Goal: Transaction & Acquisition: Obtain resource

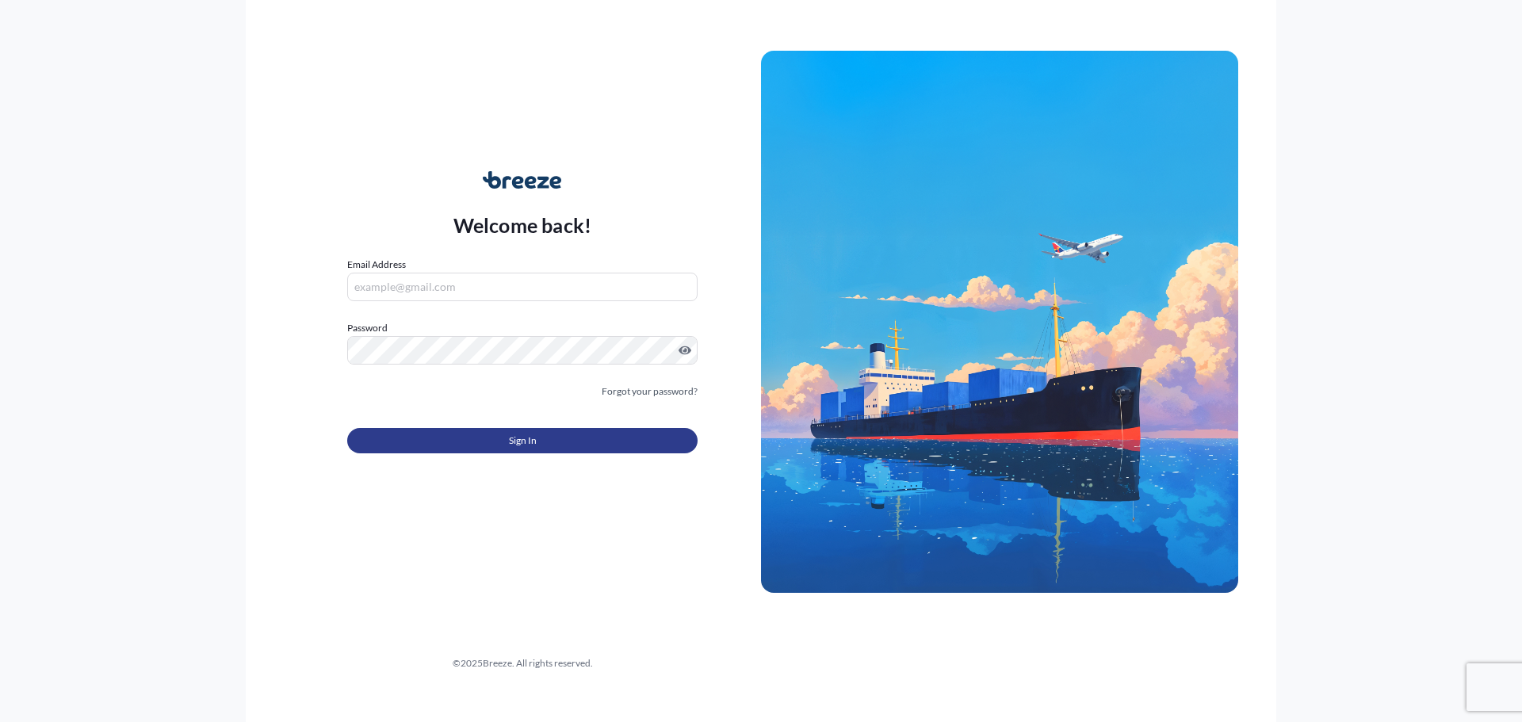
type input "[EMAIL_ADDRESS][DOMAIN_NAME]"
click at [449, 443] on button "Sign In" at bounding box center [522, 440] width 350 height 25
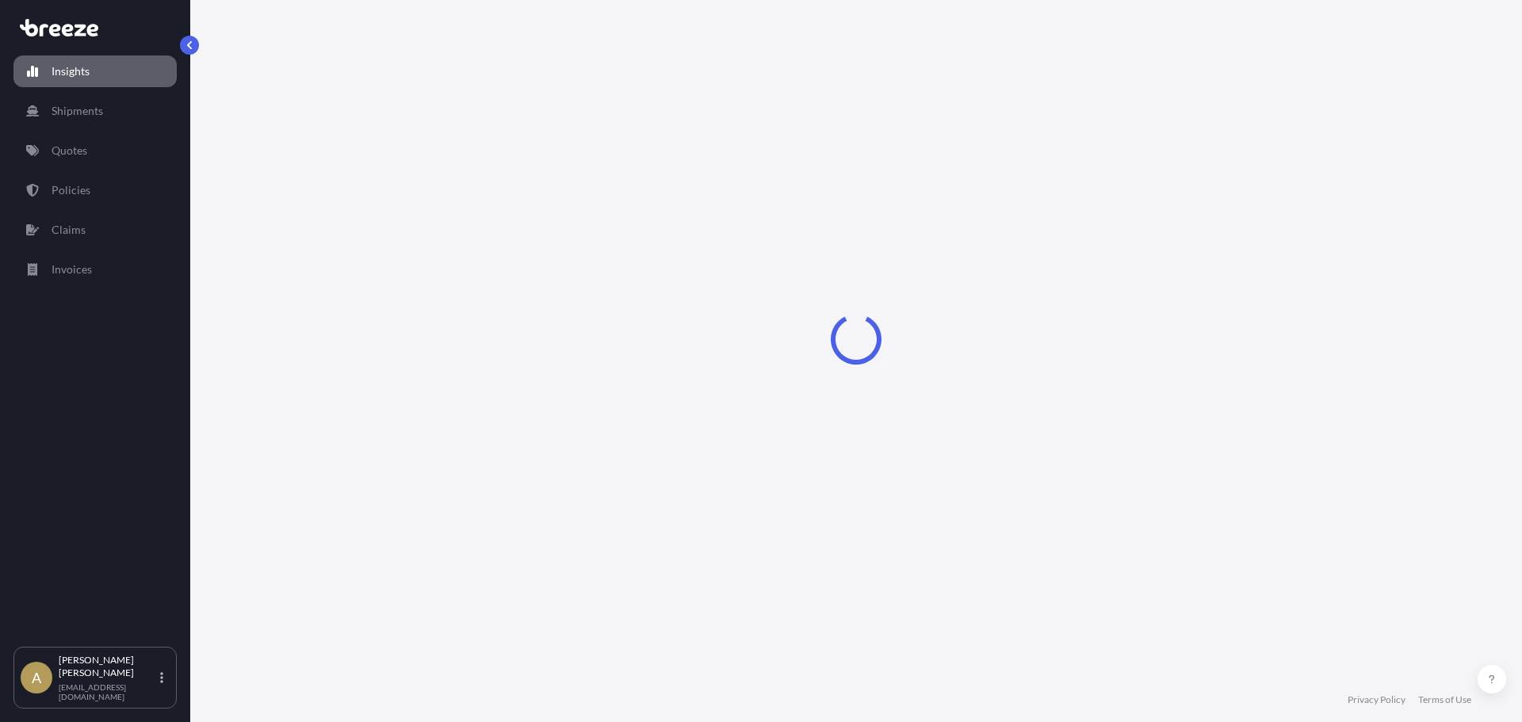
select select "2025"
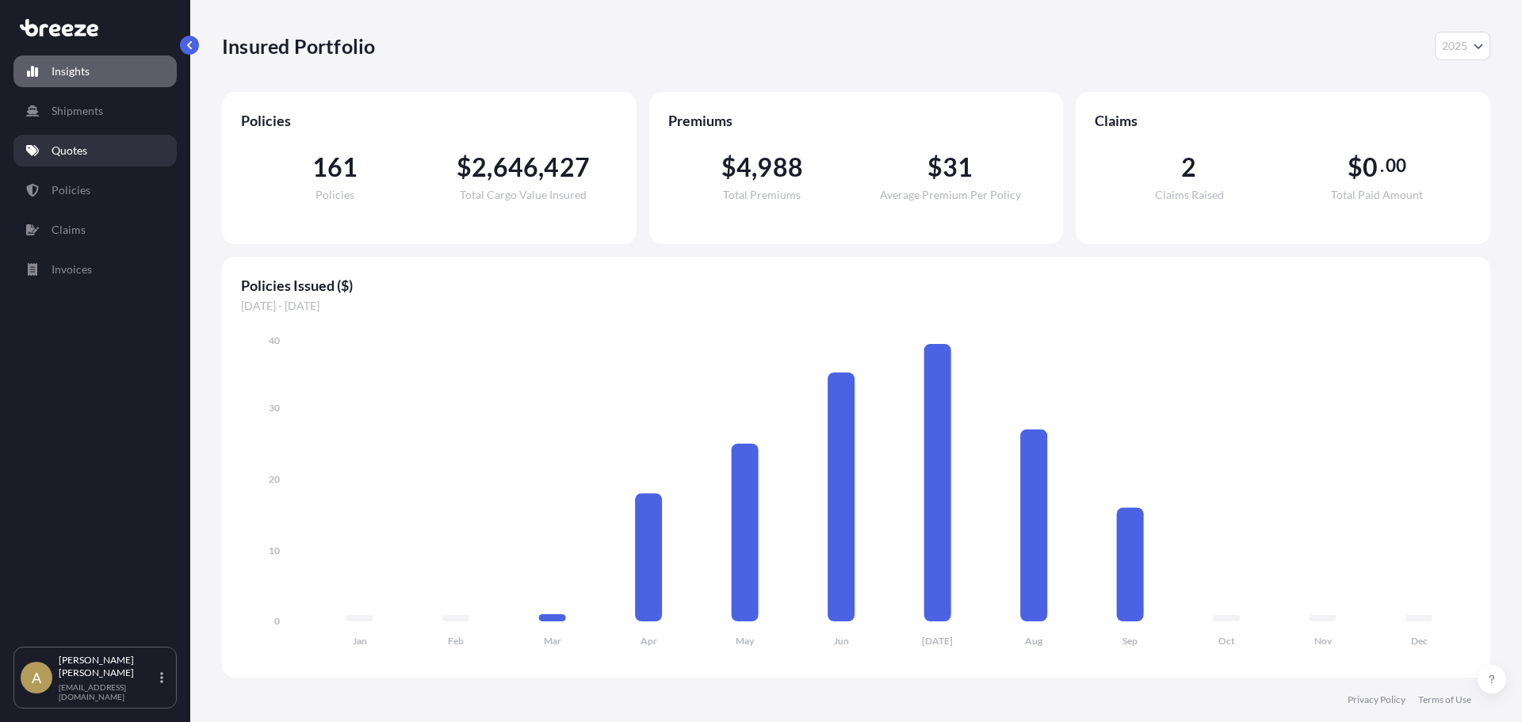
click at [89, 159] on link "Quotes" at bounding box center [94, 151] width 163 height 32
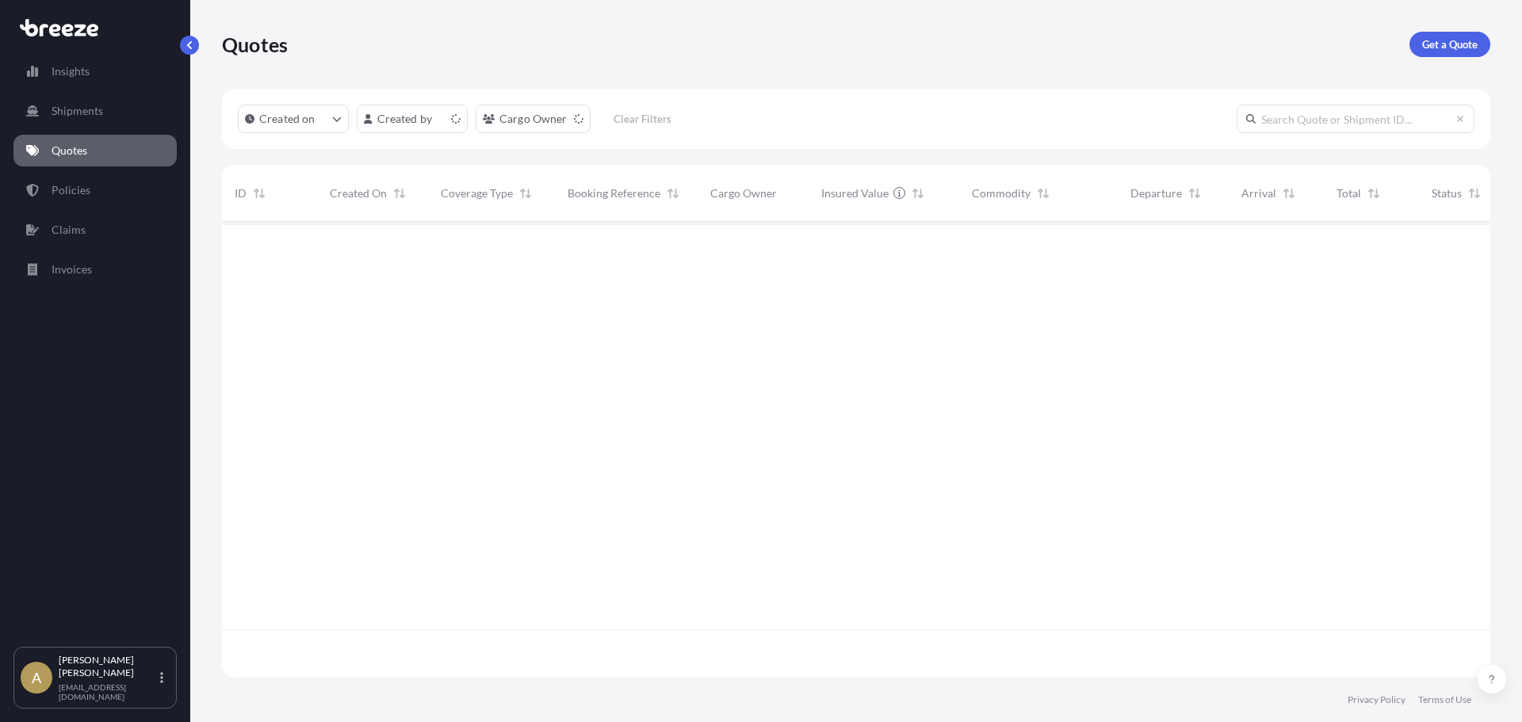
scroll to position [453, 1256]
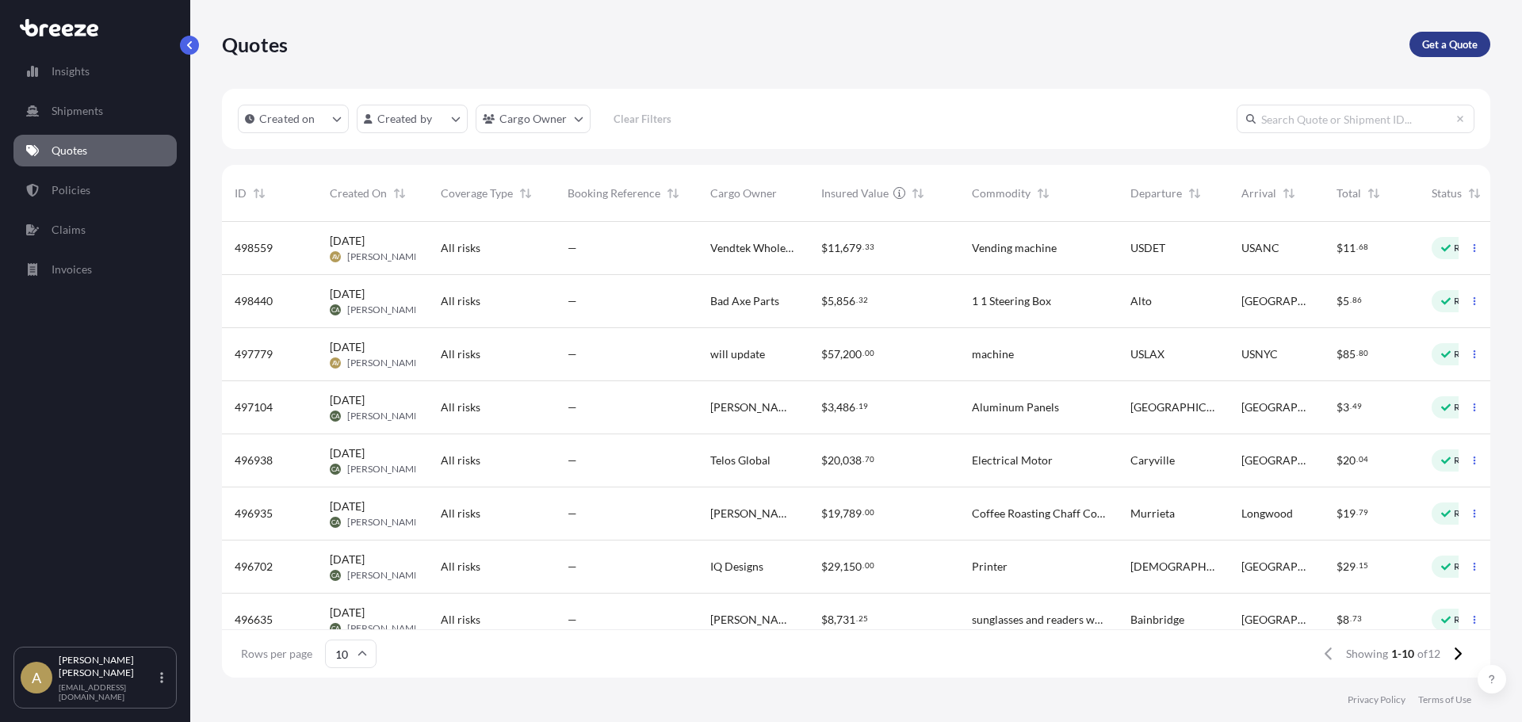
click at [1455, 37] on p "Get a Quote" at bounding box center [1449, 44] width 55 height 16
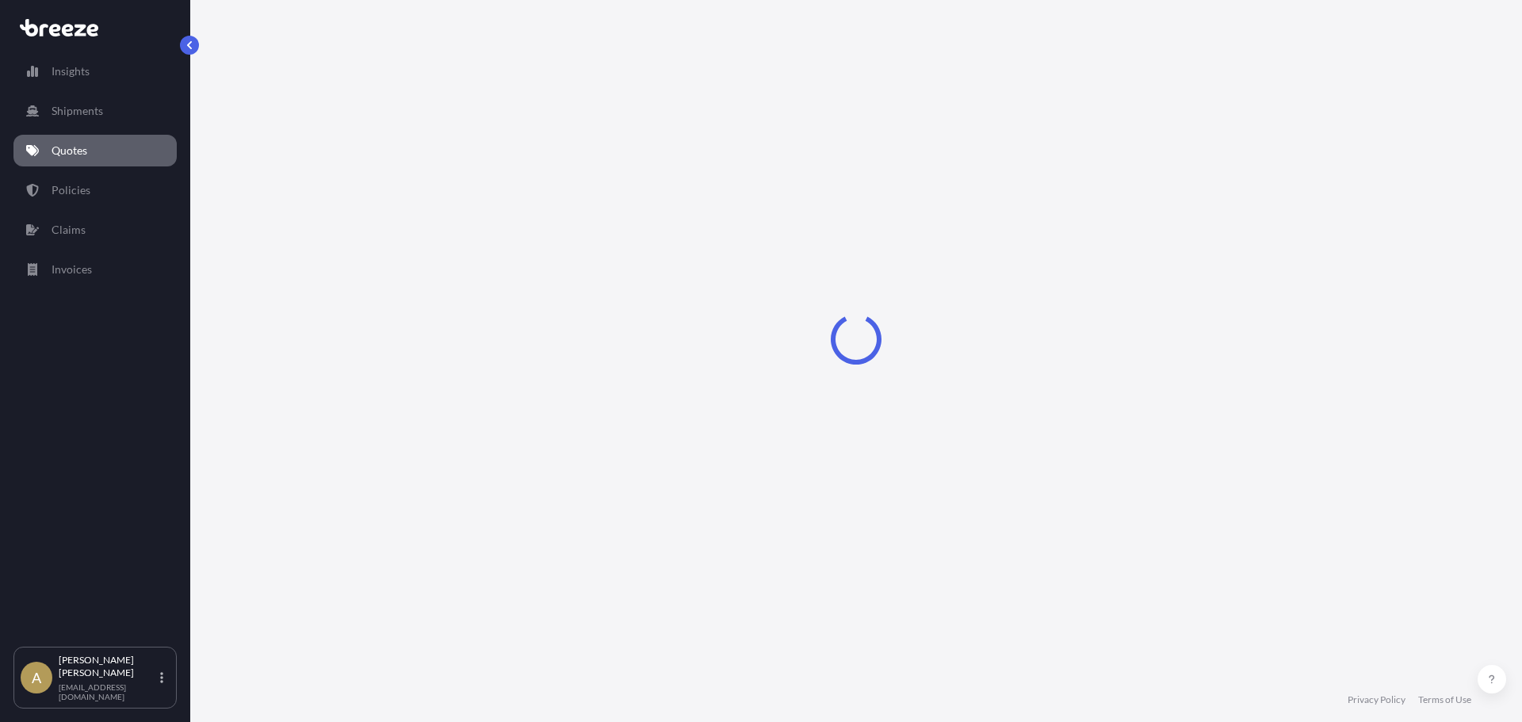
select select "Sea"
select select "1"
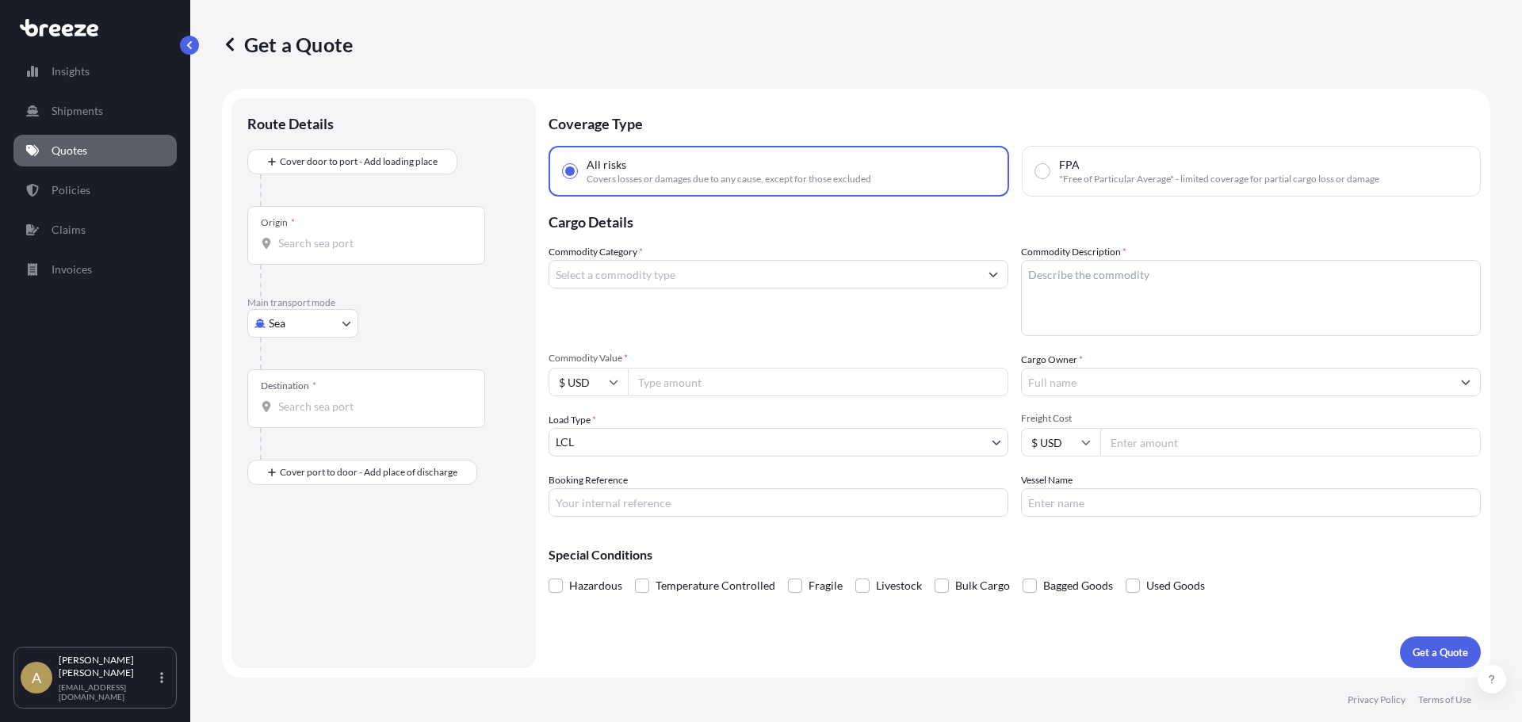
click at [323, 321] on body "Insights Shipments Quotes Policies Claims Invoices A [PERSON_NAME] [PERSON_NAME…" at bounding box center [761, 361] width 1522 height 722
click at [314, 416] on div "Road" at bounding box center [303, 421] width 98 height 29
select select "Road"
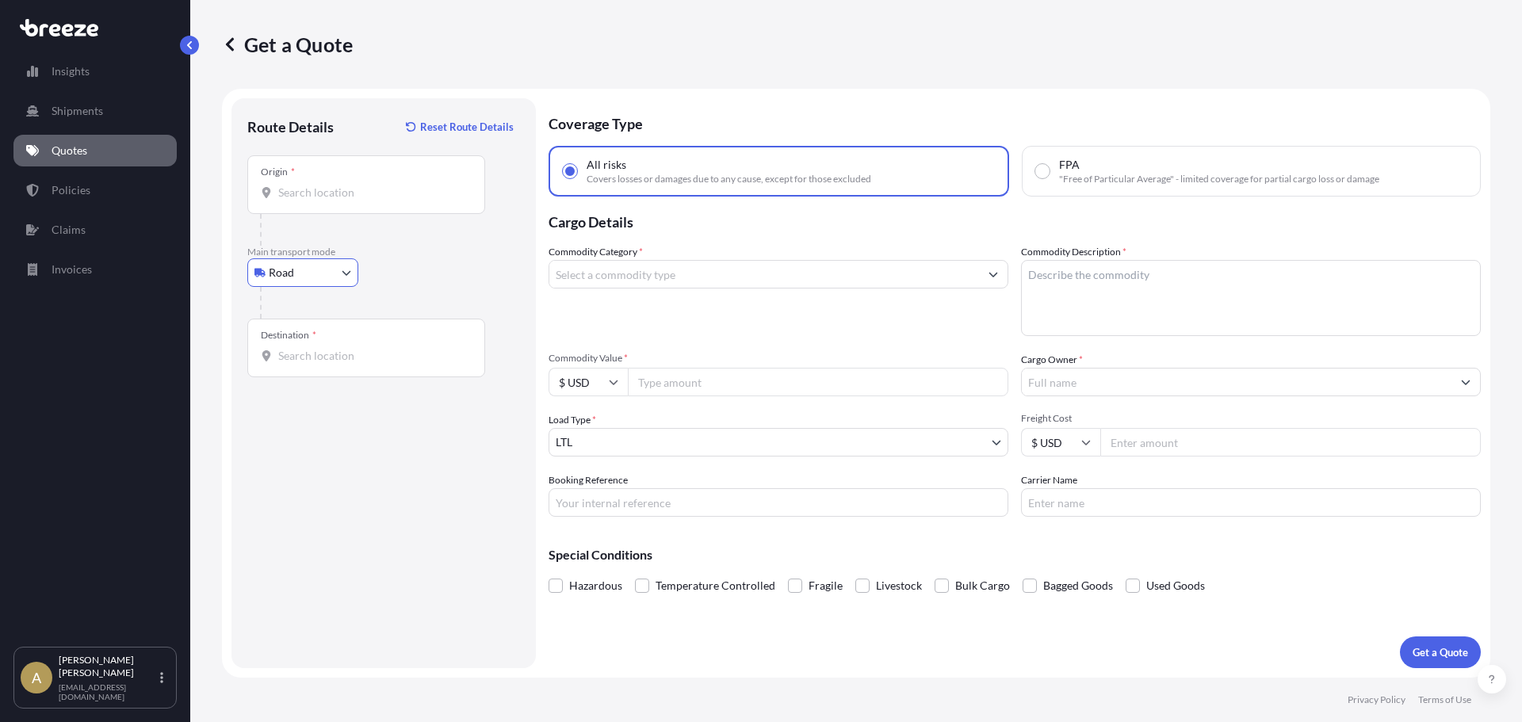
click at [333, 204] on div "Origin *" at bounding box center [366, 184] width 238 height 59
click at [333, 201] on input "Origin *" at bounding box center [371, 193] width 187 height 16
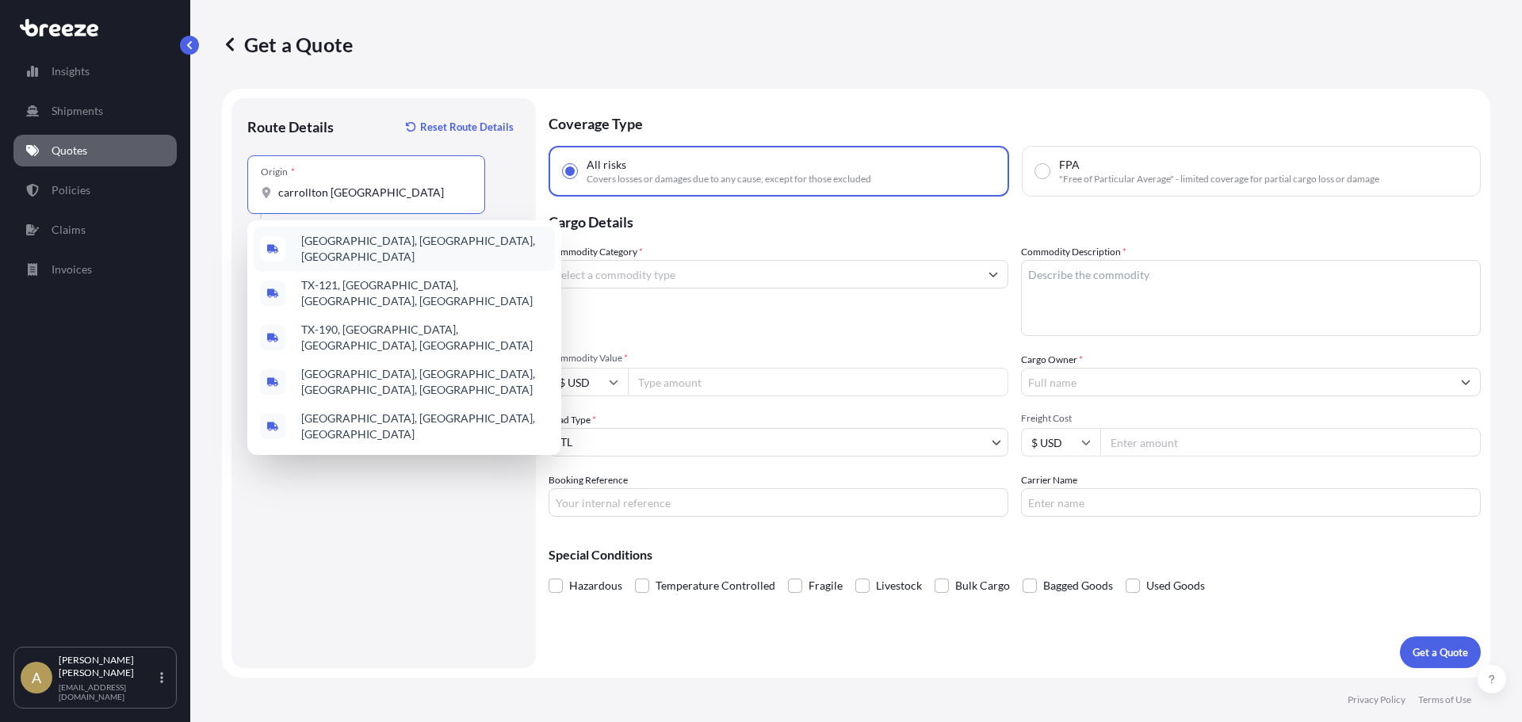
click at [363, 238] on span "[GEOGRAPHIC_DATA], [GEOGRAPHIC_DATA], [GEOGRAPHIC_DATA]" at bounding box center [424, 249] width 247 height 32
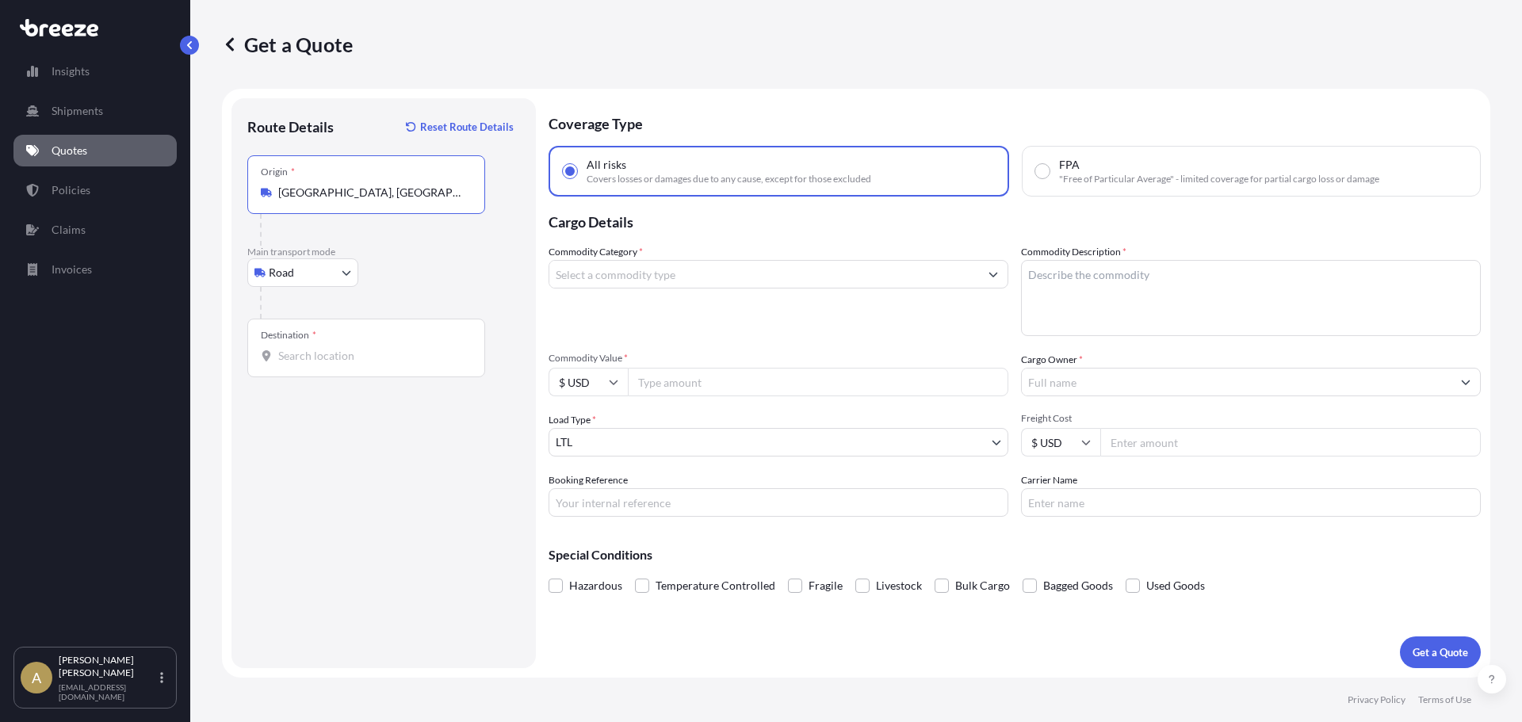
type input "[GEOGRAPHIC_DATA], [GEOGRAPHIC_DATA], [GEOGRAPHIC_DATA]"
click at [313, 345] on div "Destination *" at bounding box center [366, 348] width 238 height 59
click at [313, 348] on input "Destination *" at bounding box center [371, 356] width 187 height 16
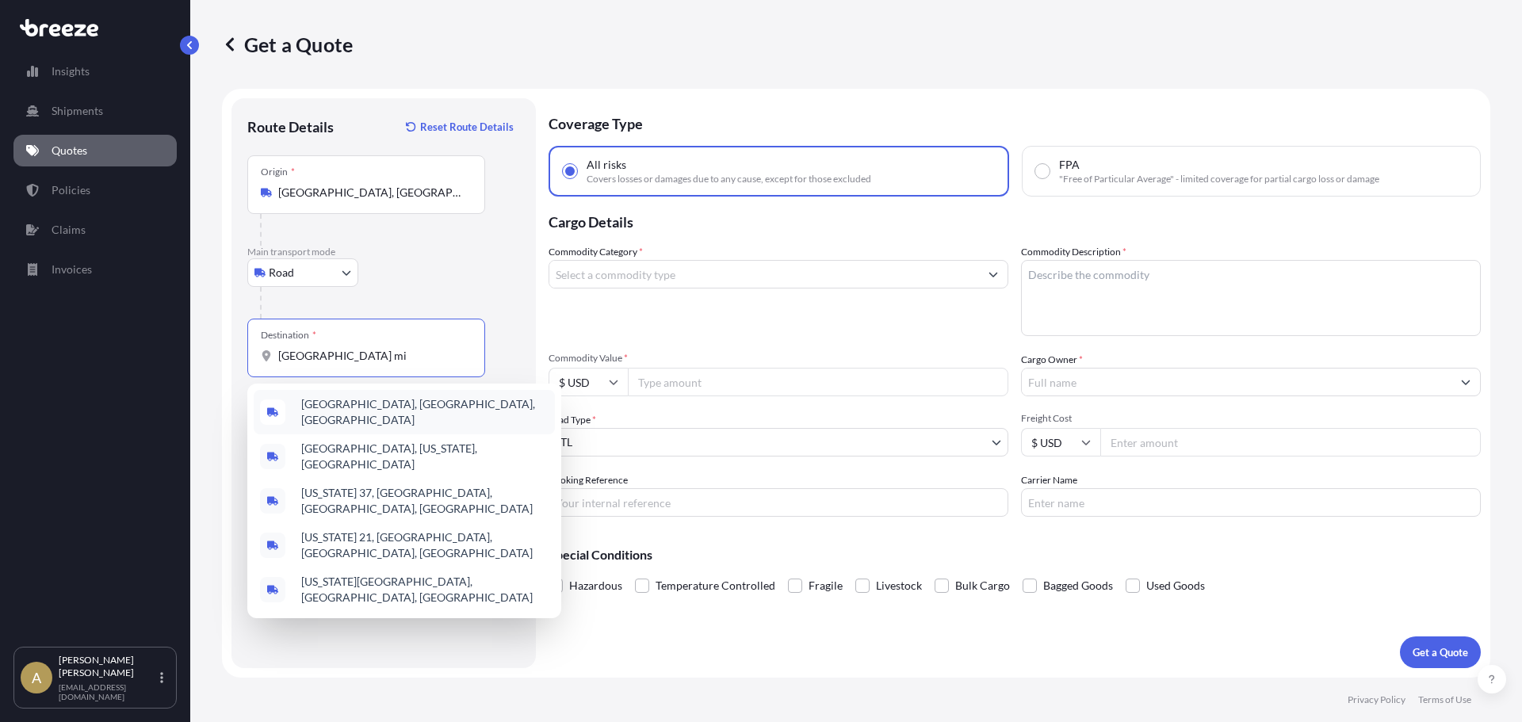
click at [387, 411] on span "[GEOGRAPHIC_DATA], [GEOGRAPHIC_DATA], [GEOGRAPHIC_DATA]" at bounding box center [424, 412] width 247 height 32
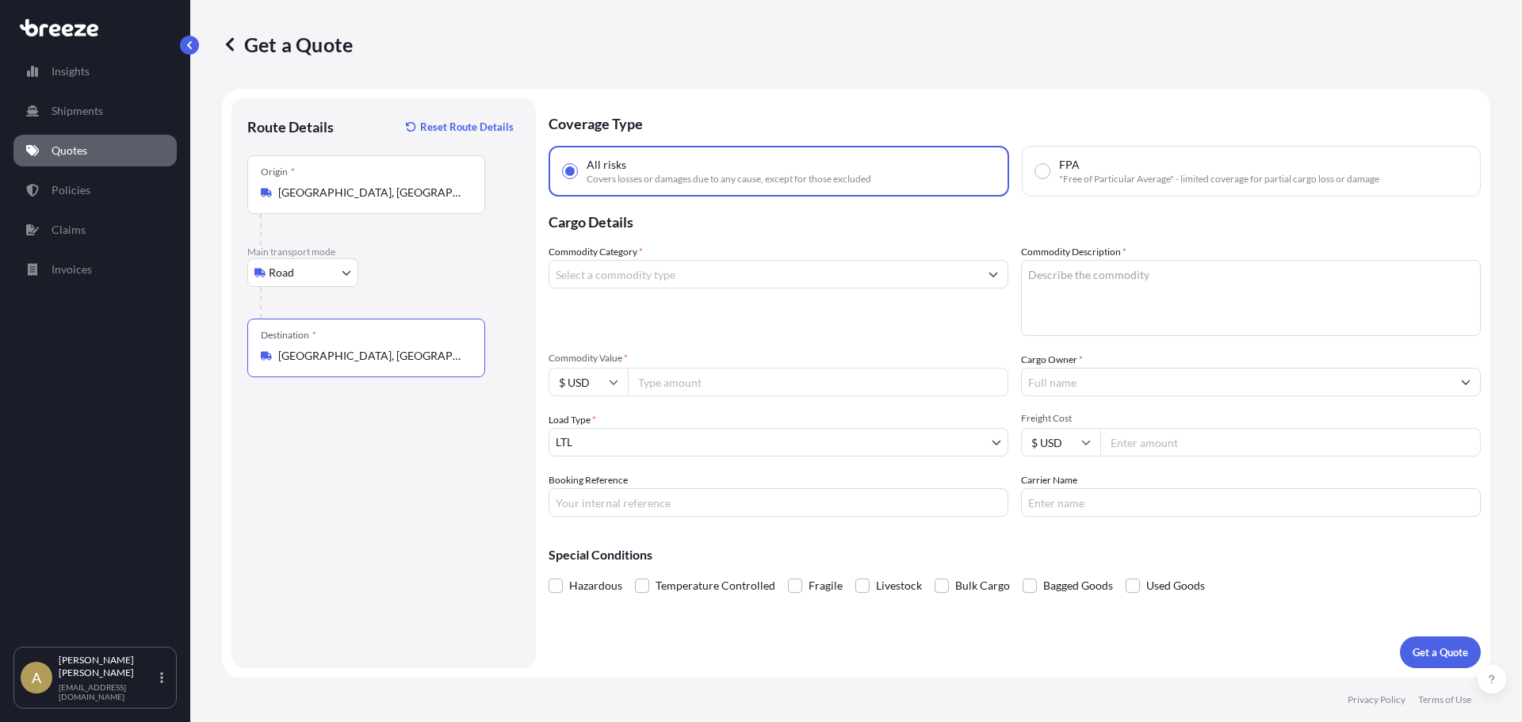
type input "[GEOGRAPHIC_DATA], [GEOGRAPHIC_DATA], [GEOGRAPHIC_DATA]"
click at [703, 281] on input "Commodity Category *" at bounding box center [764, 274] width 430 height 29
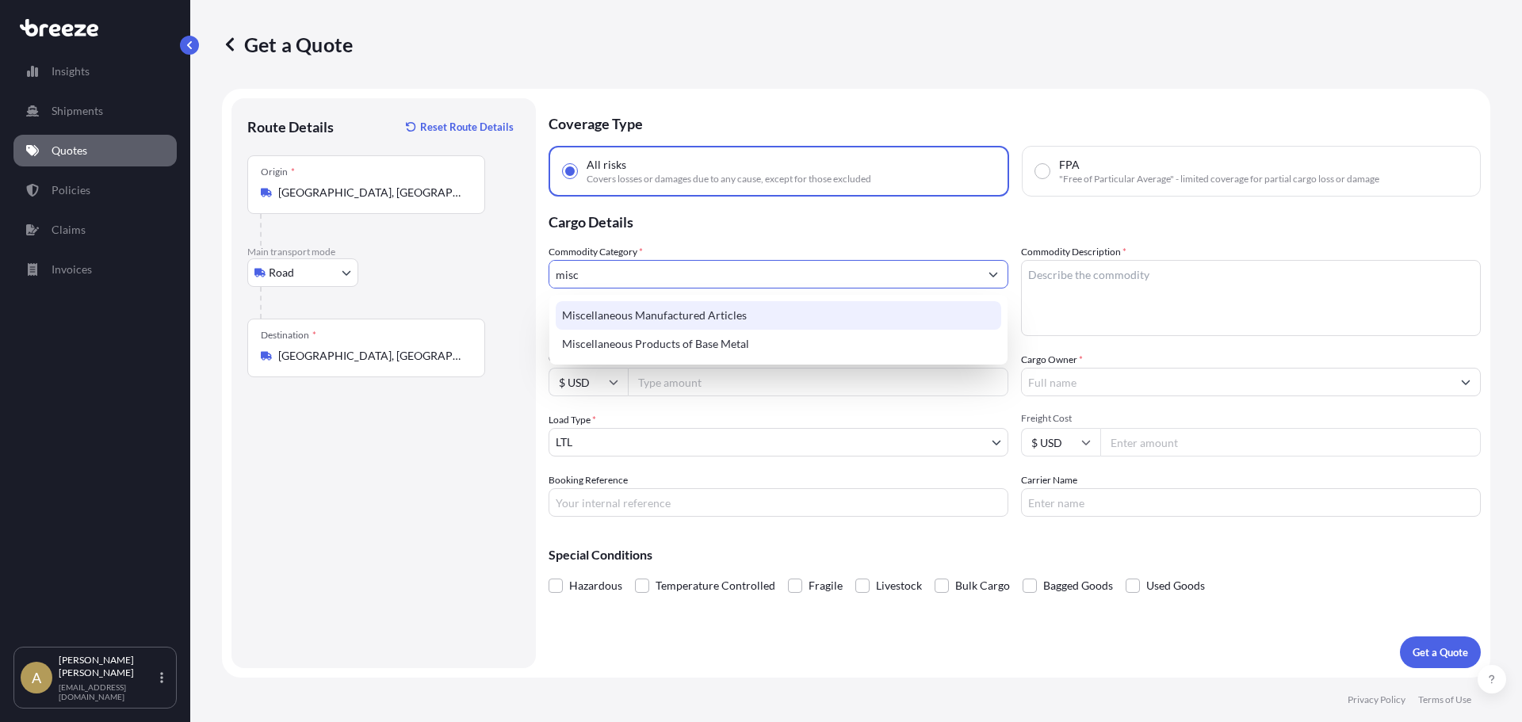
click at [682, 312] on div "Miscellaneous Manufactured Articles" at bounding box center [778, 315] width 445 height 29
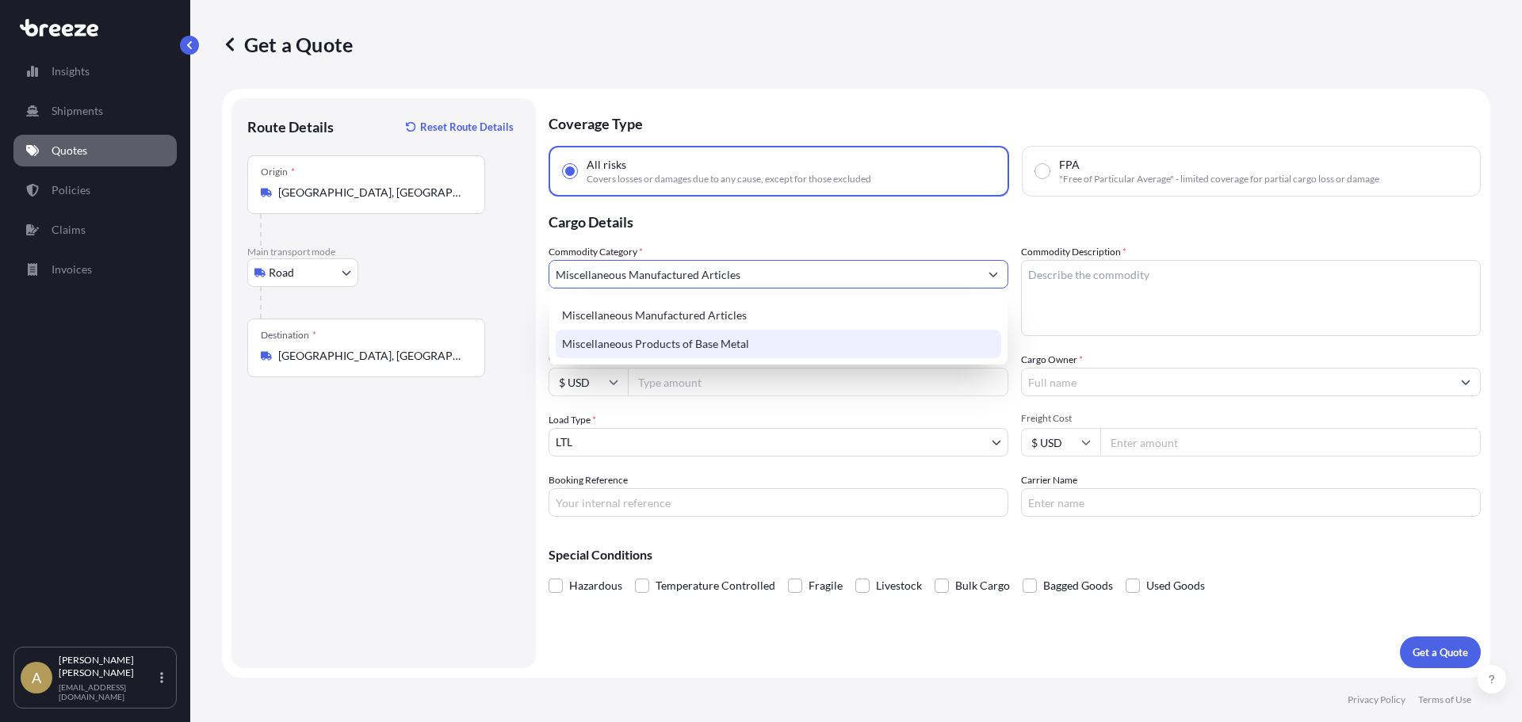
type input "Miscellaneous Manufactured Articles"
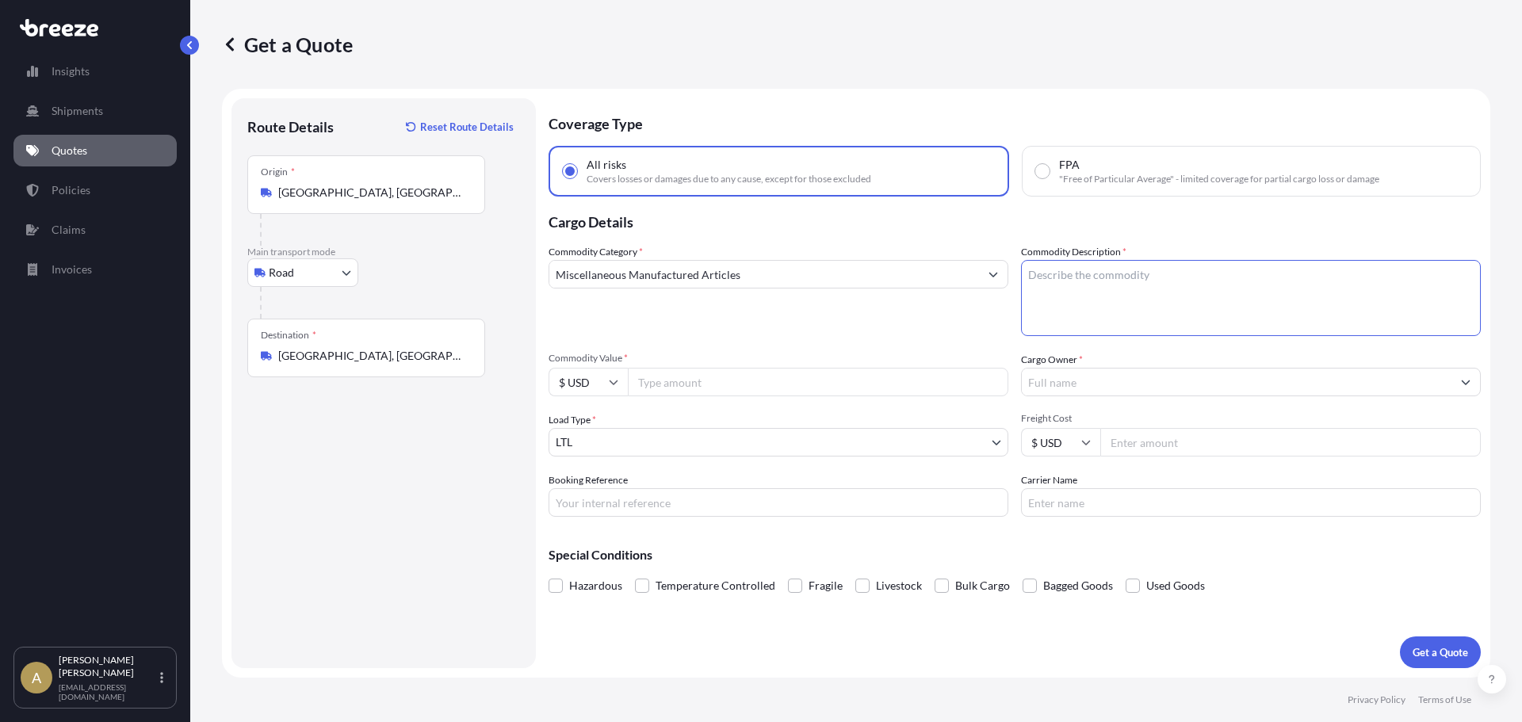
click at [1182, 296] on textarea "Commodity Description *" at bounding box center [1251, 298] width 460 height 76
type textarea "Office pod"
click at [843, 390] on input "Commodity Value *" at bounding box center [818, 382] width 380 height 29
type input "10000"
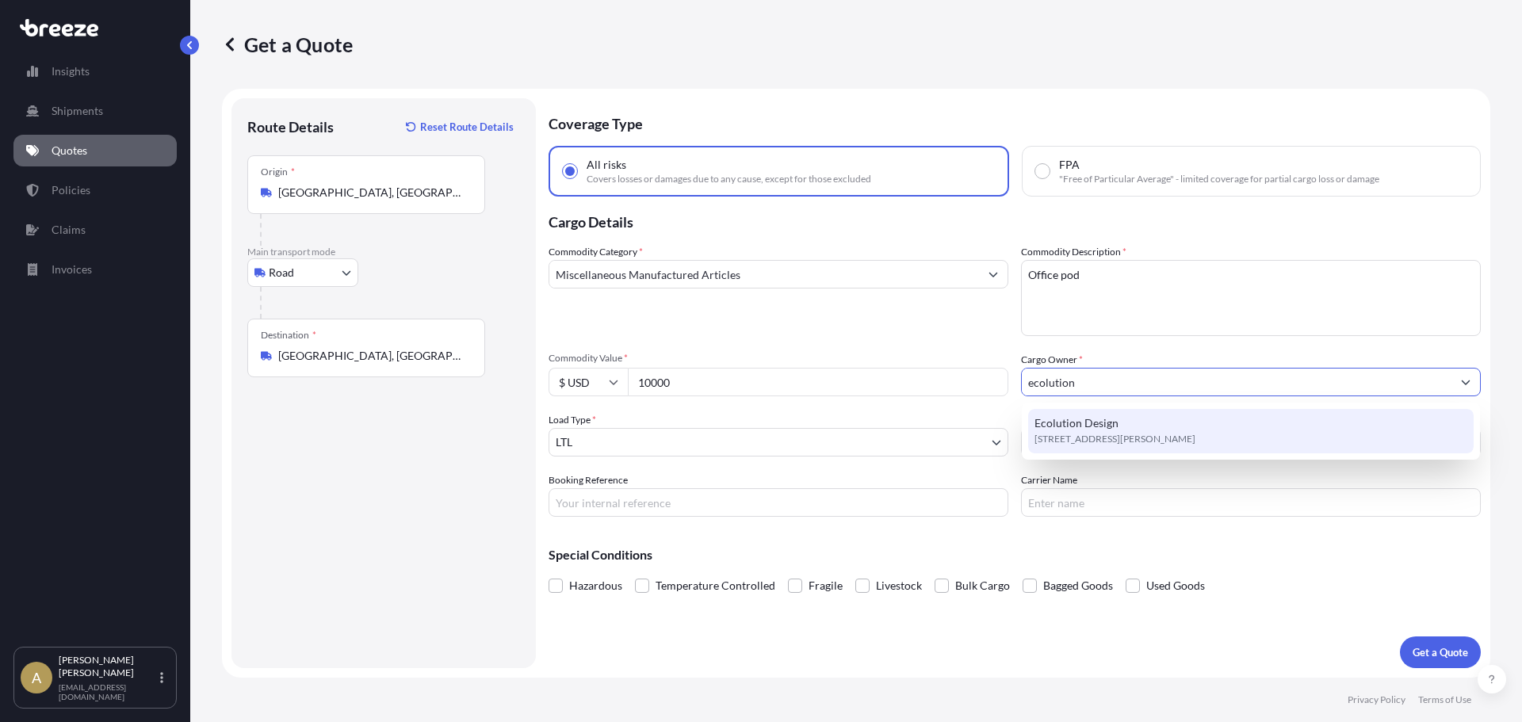
click at [1076, 434] on span "[STREET_ADDRESS][PERSON_NAME]" at bounding box center [1114, 439] width 161 height 16
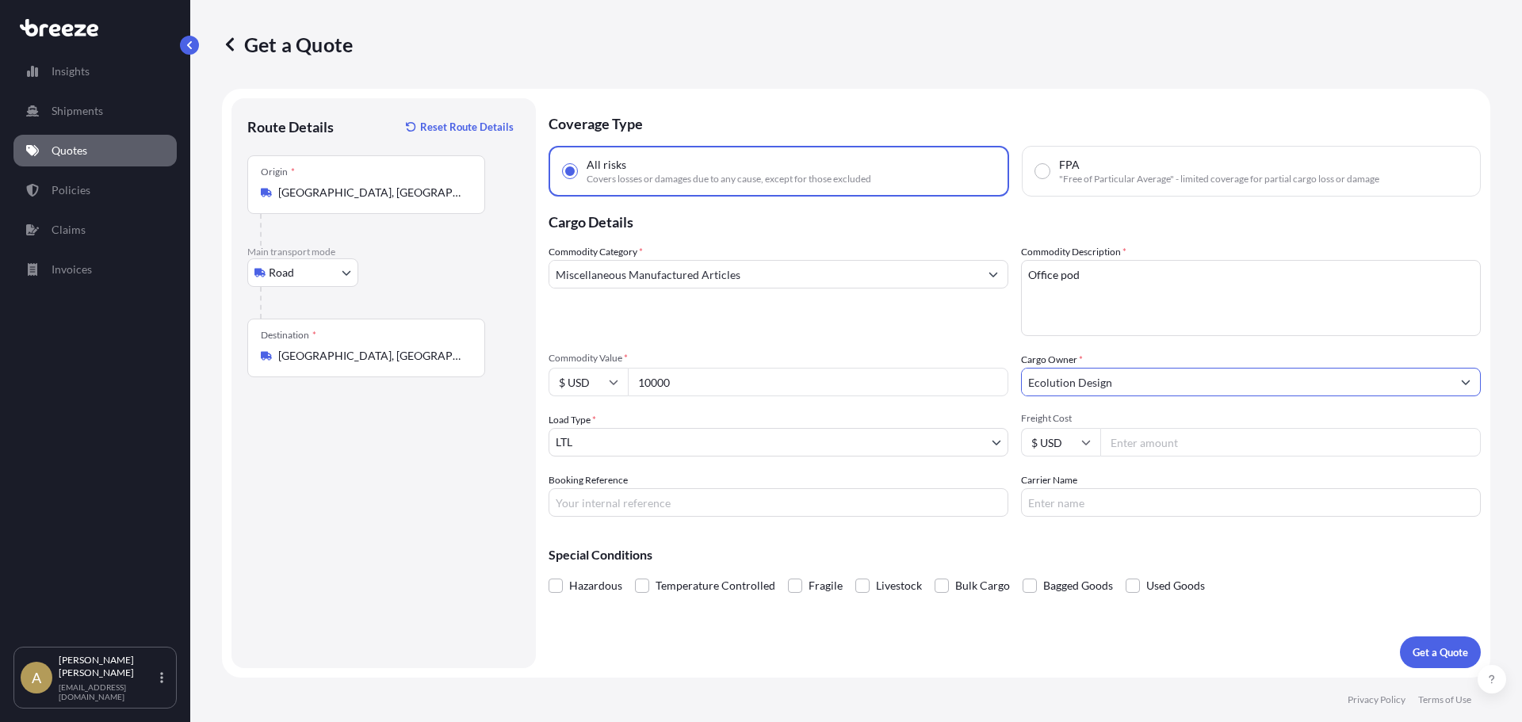
type input "Ecolution Design"
click at [1186, 448] on input "Freight Cost" at bounding box center [1290, 442] width 380 height 29
type input "477.66"
click at [1402, 638] on div "Get a Quote" at bounding box center [1440, 652] width 81 height 32
click at [1425, 648] on p "Get a Quote" at bounding box center [1439, 652] width 55 height 16
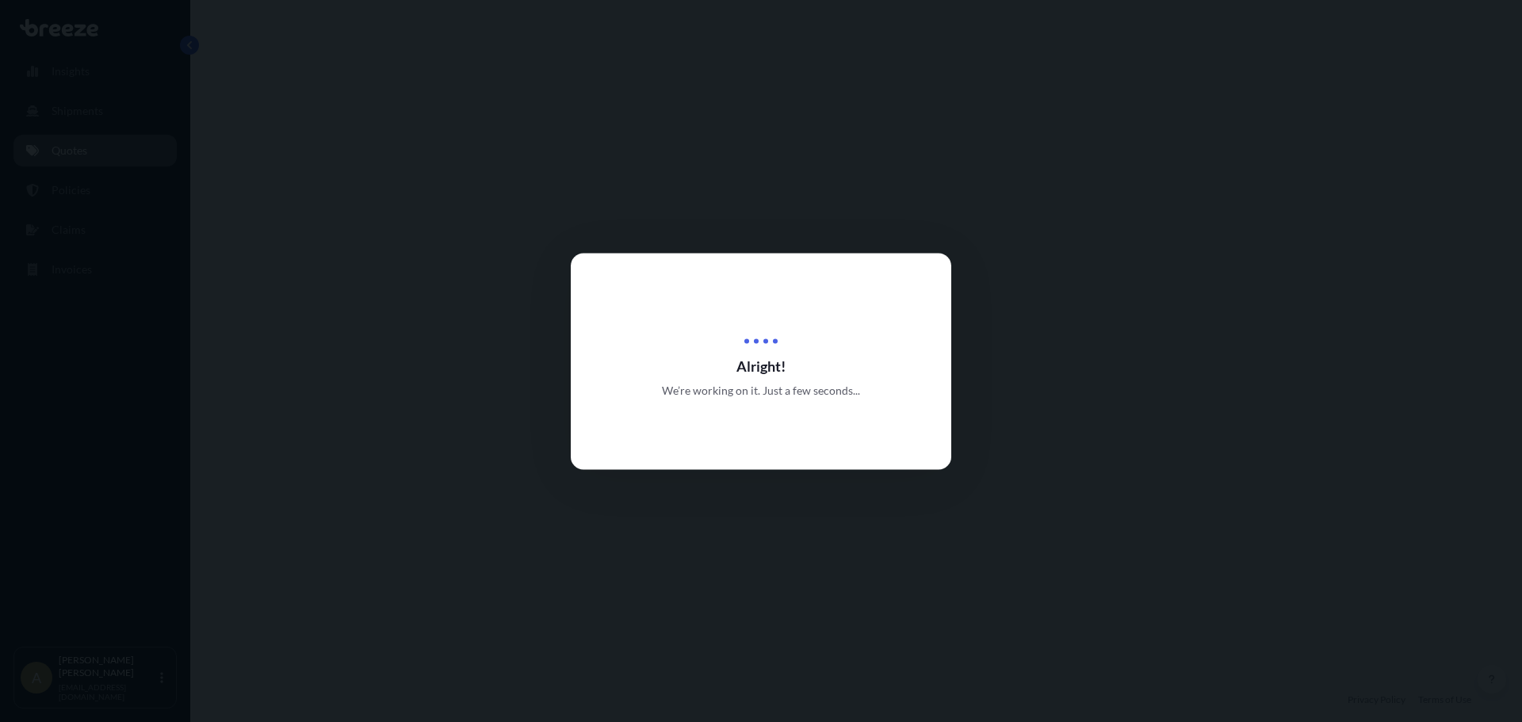
select select "Road"
select select "1"
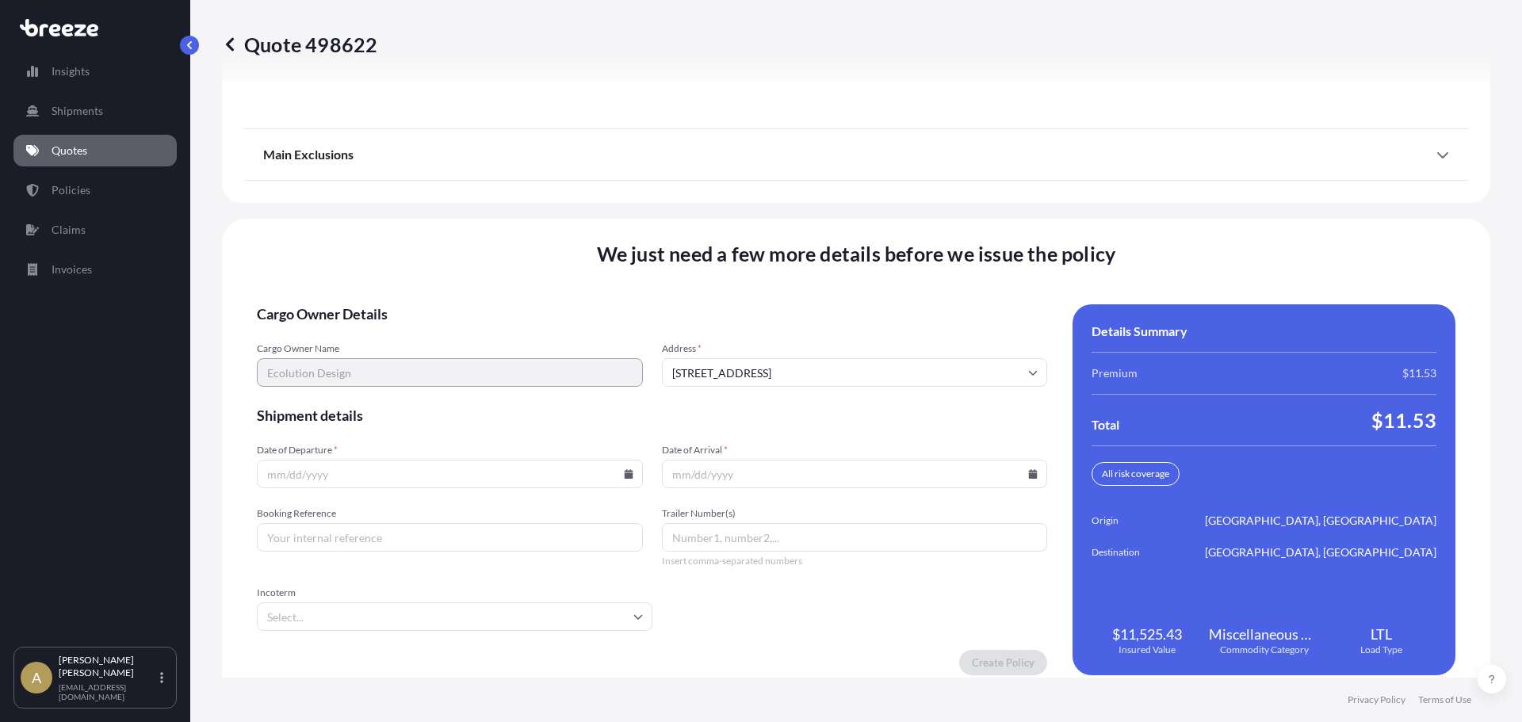
scroll to position [2046, 0]
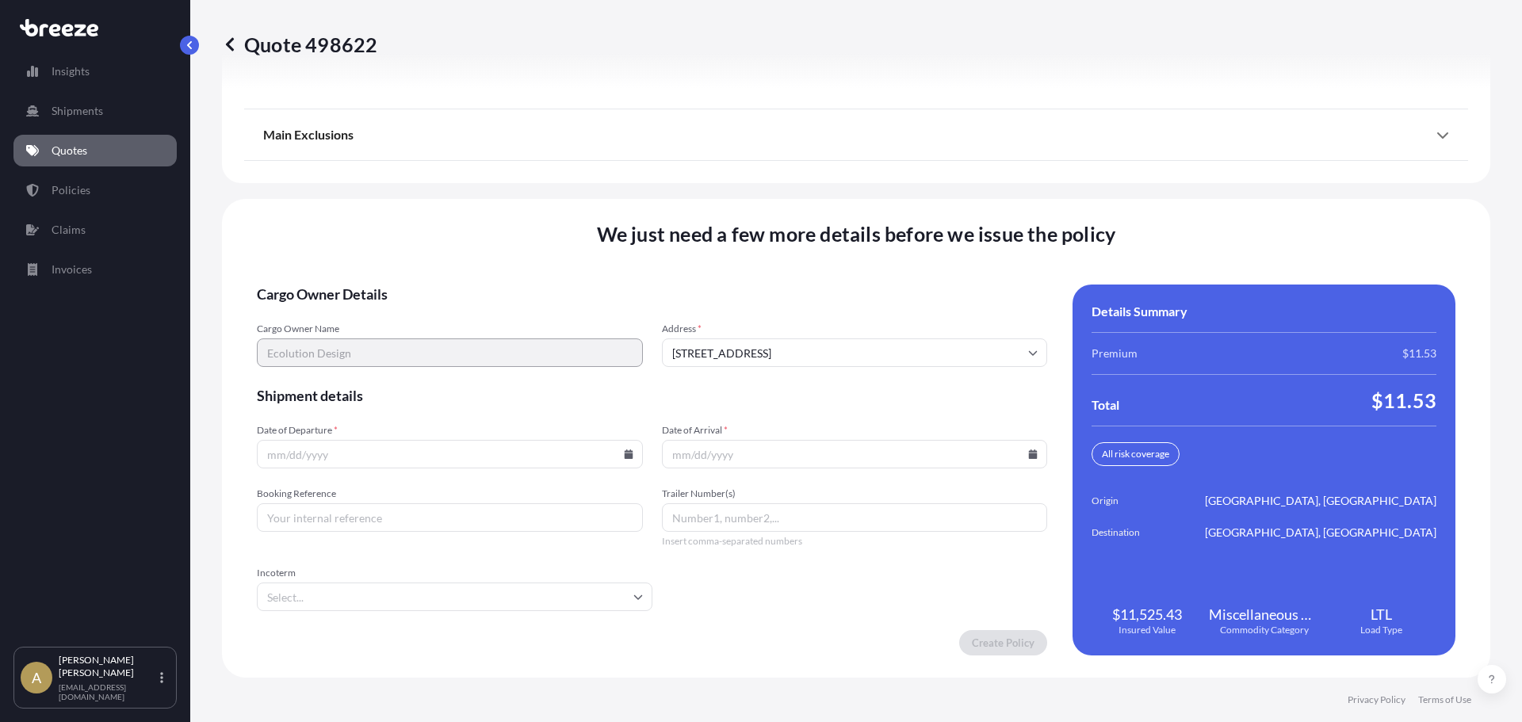
click at [444, 468] on form "Cargo Owner Details Cargo Owner Name Ecolution Design Address * [STREET_ADDRESS…" at bounding box center [652, 470] width 790 height 371
click at [624, 457] on icon at bounding box center [628, 454] width 9 height 10
click at [410, 285] on button "10" at bounding box center [410, 282] width 25 height 25
type input "[DATE]"
click at [1028, 453] on icon at bounding box center [1033, 454] width 10 height 10
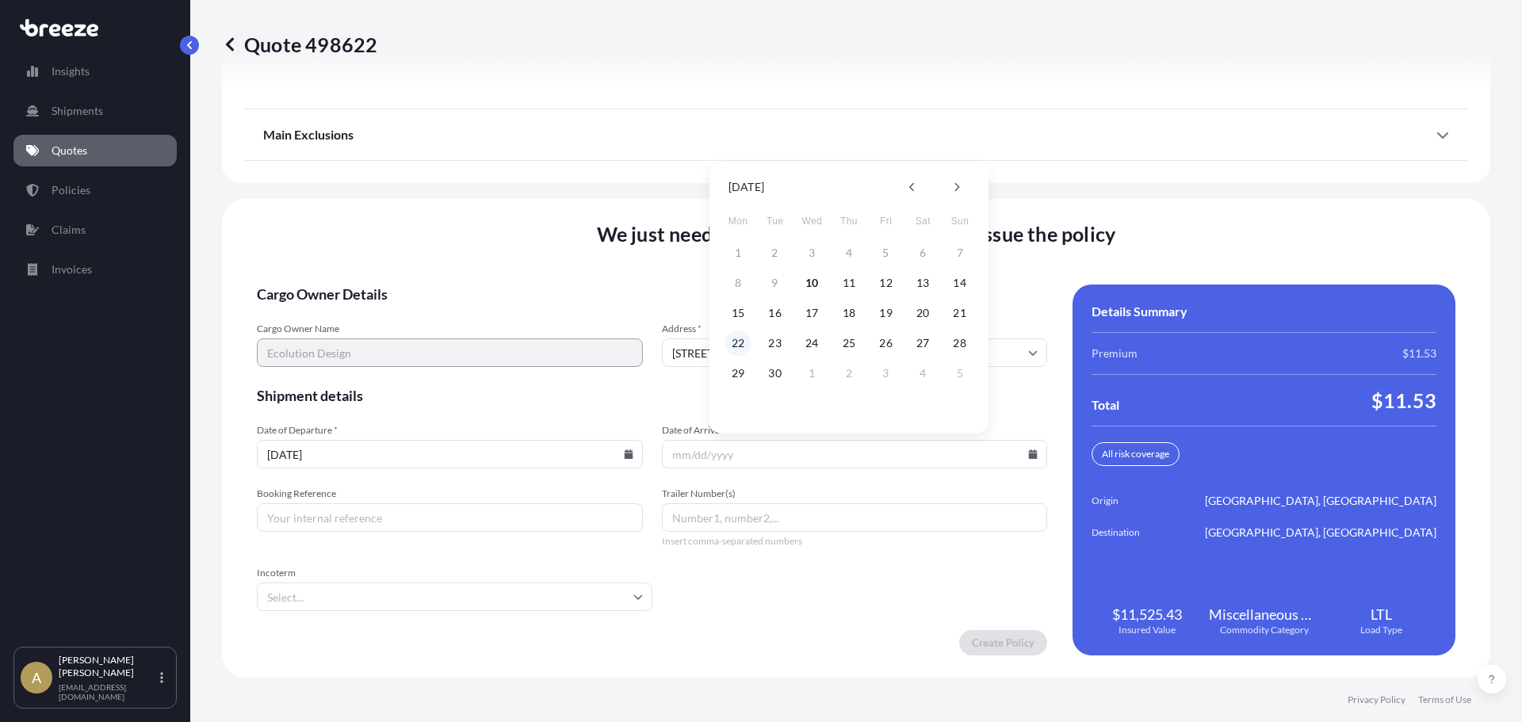
click at [738, 344] on button "22" at bounding box center [737, 343] width 25 height 25
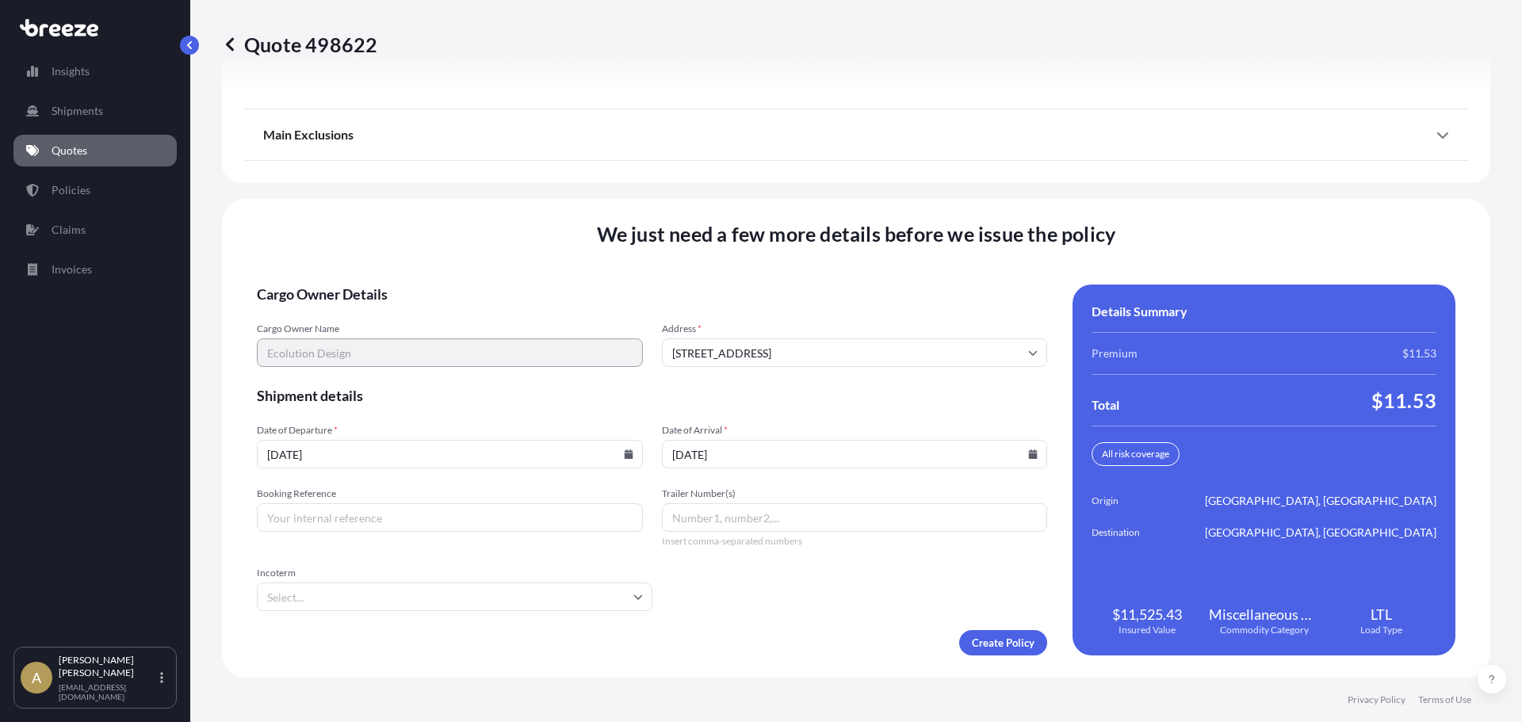
type input "[DATE]"
